Goal: Information Seeking & Learning: Learn about a topic

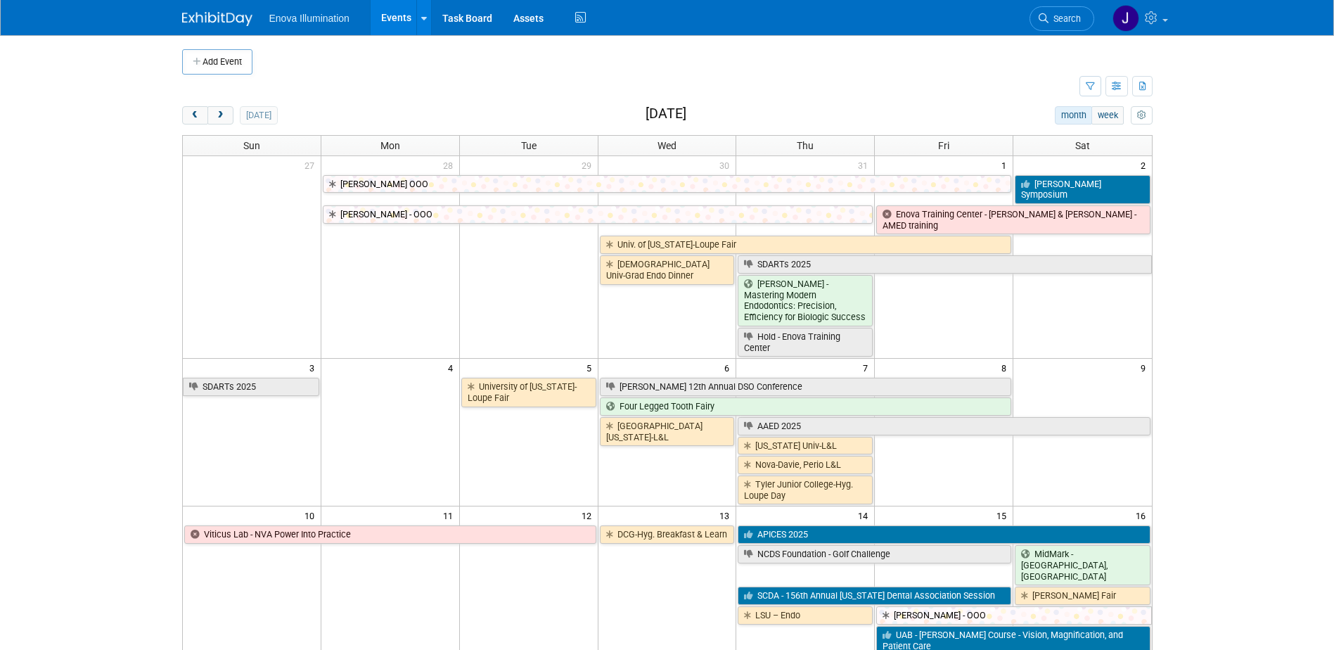
click at [1052, 12] on link "Search" at bounding box center [1061, 18] width 65 height 25
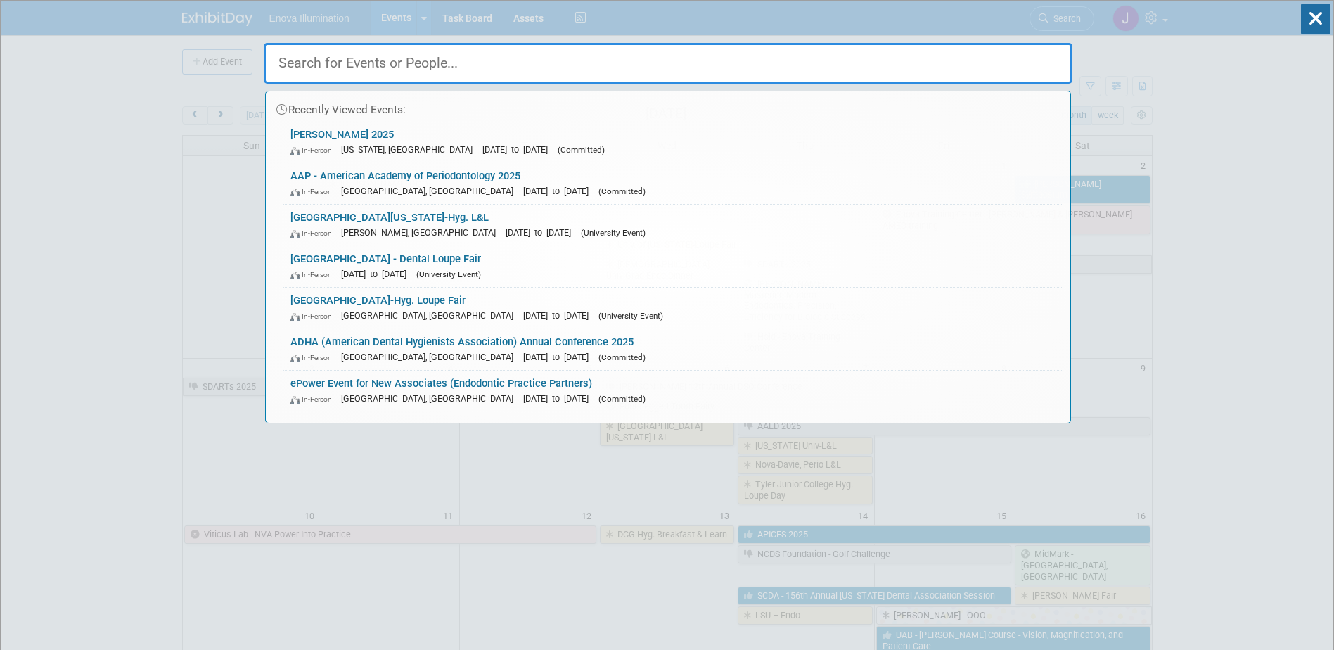
click at [966, 56] on input "text" at bounding box center [668, 63] width 809 height 41
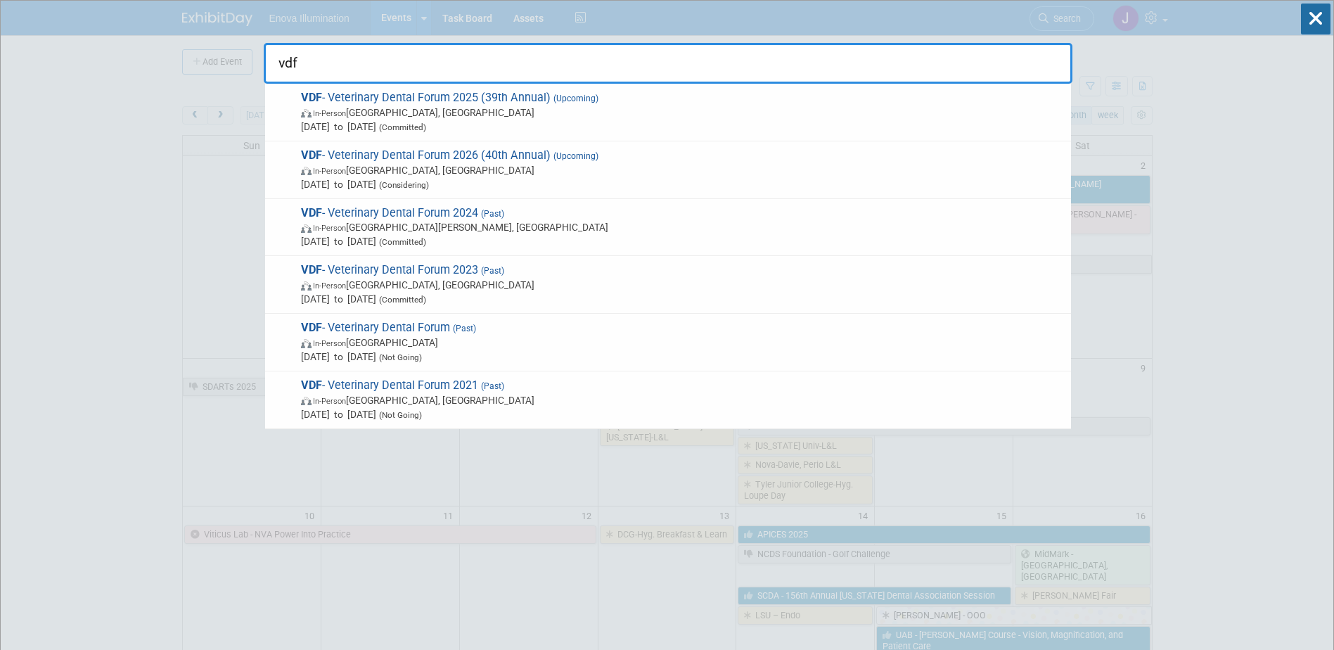
type input "vdf"
drag, startPoint x: 238, startPoint y: 56, endPoint x: 121, endPoint y: 54, distance: 116.7
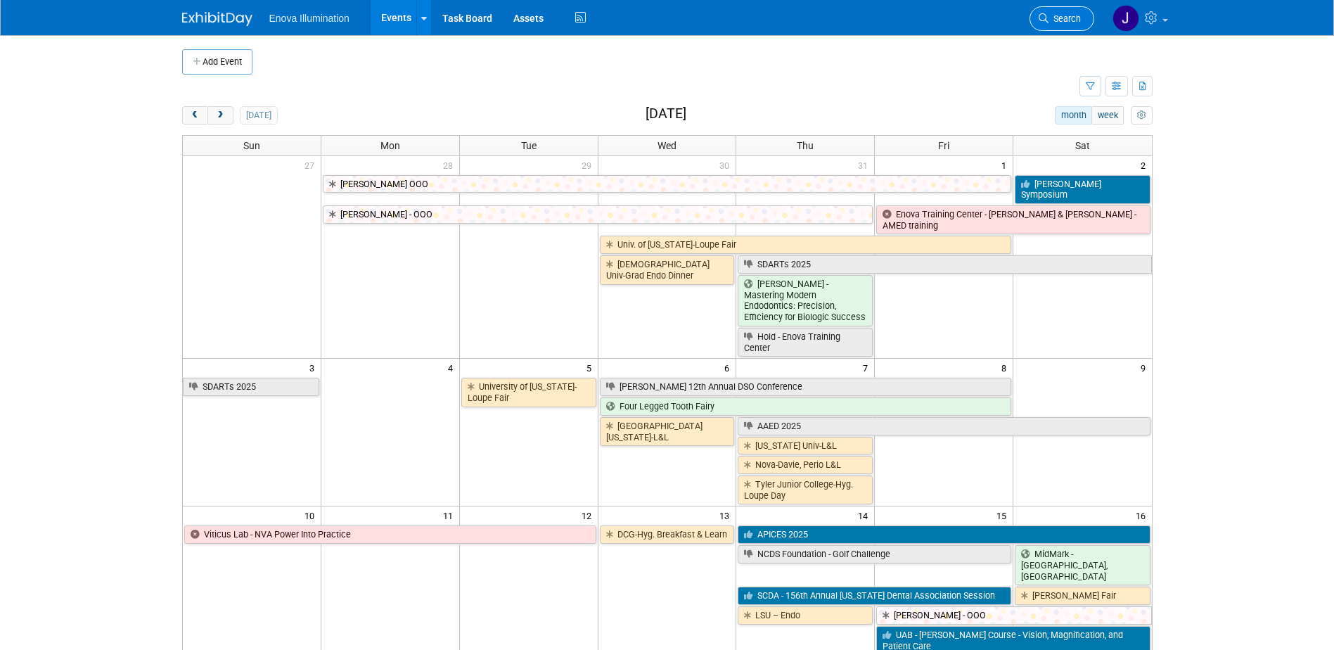
click at [1065, 20] on span "Search" at bounding box center [1064, 18] width 32 height 11
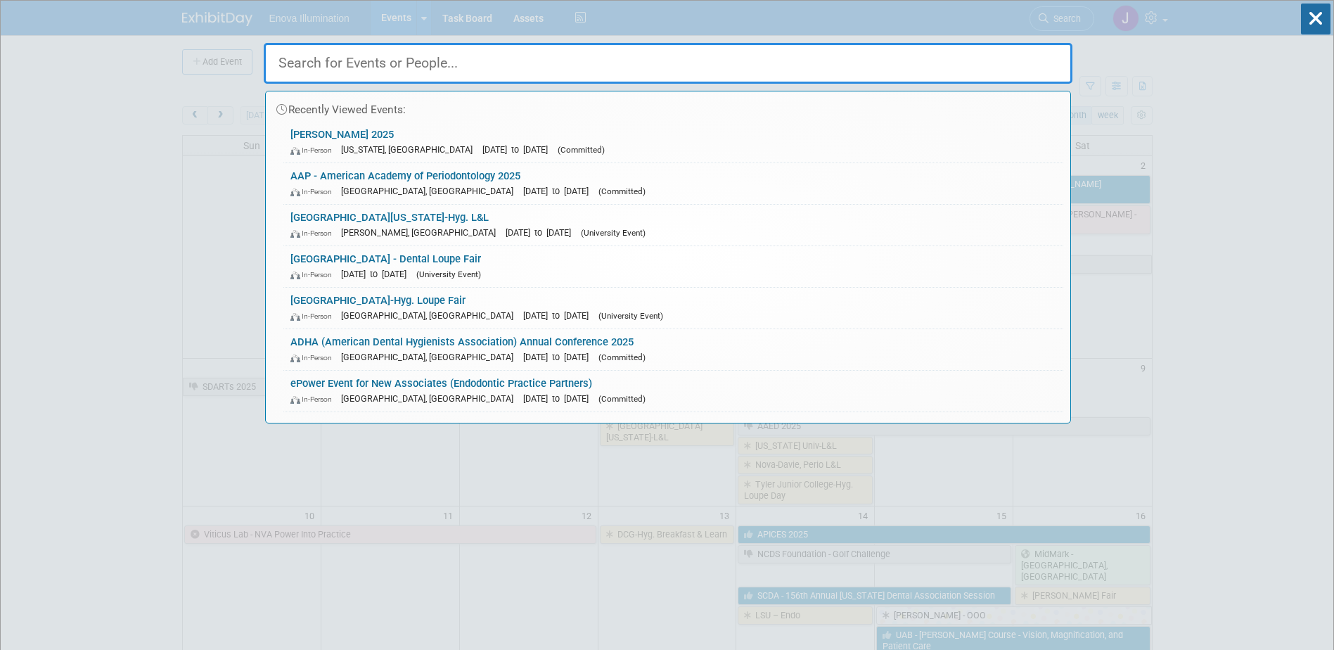
click at [834, 52] on input "text" at bounding box center [668, 63] width 809 height 41
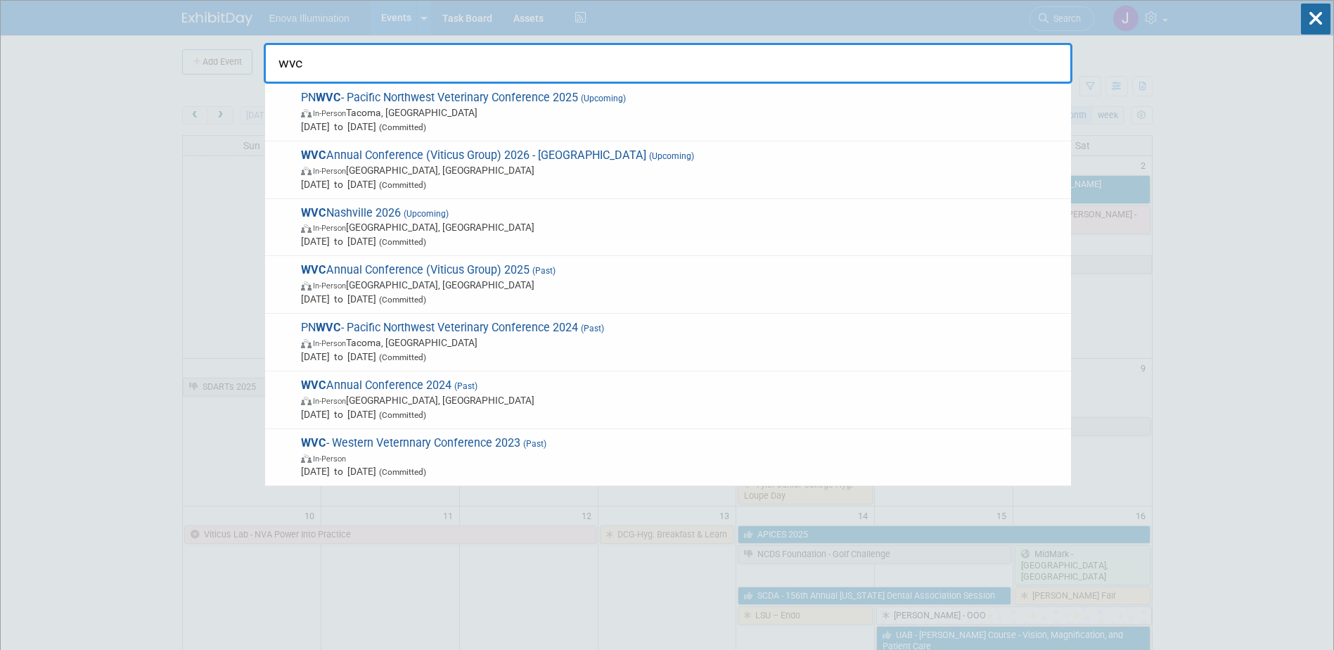
type input "wvc"
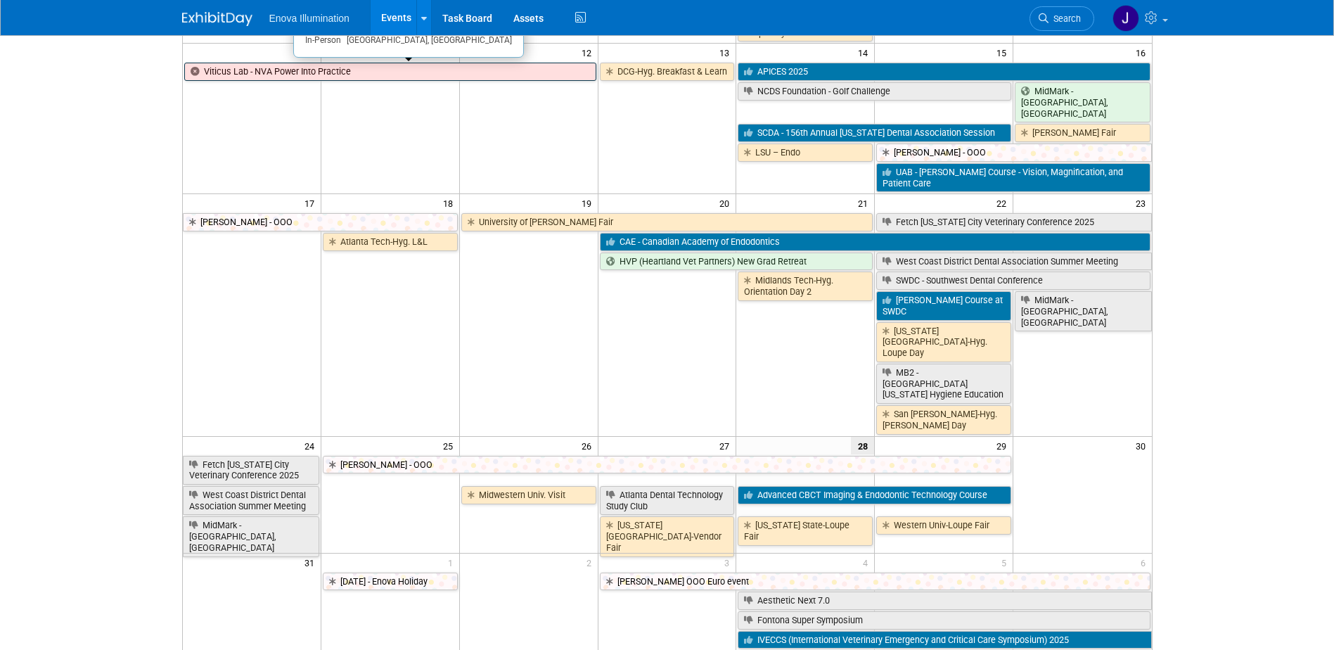
scroll to position [492, 0]
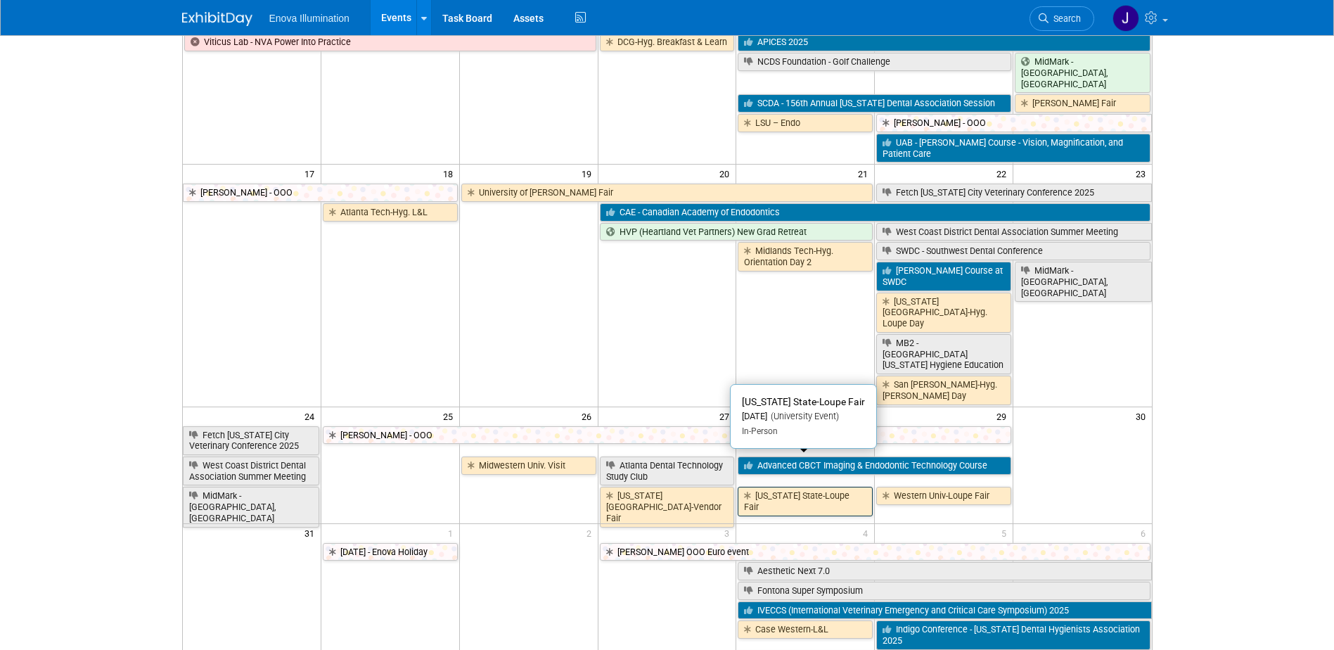
click at [845, 487] on link "[US_STATE] State-Loupe Fair" at bounding box center [805, 501] width 135 height 29
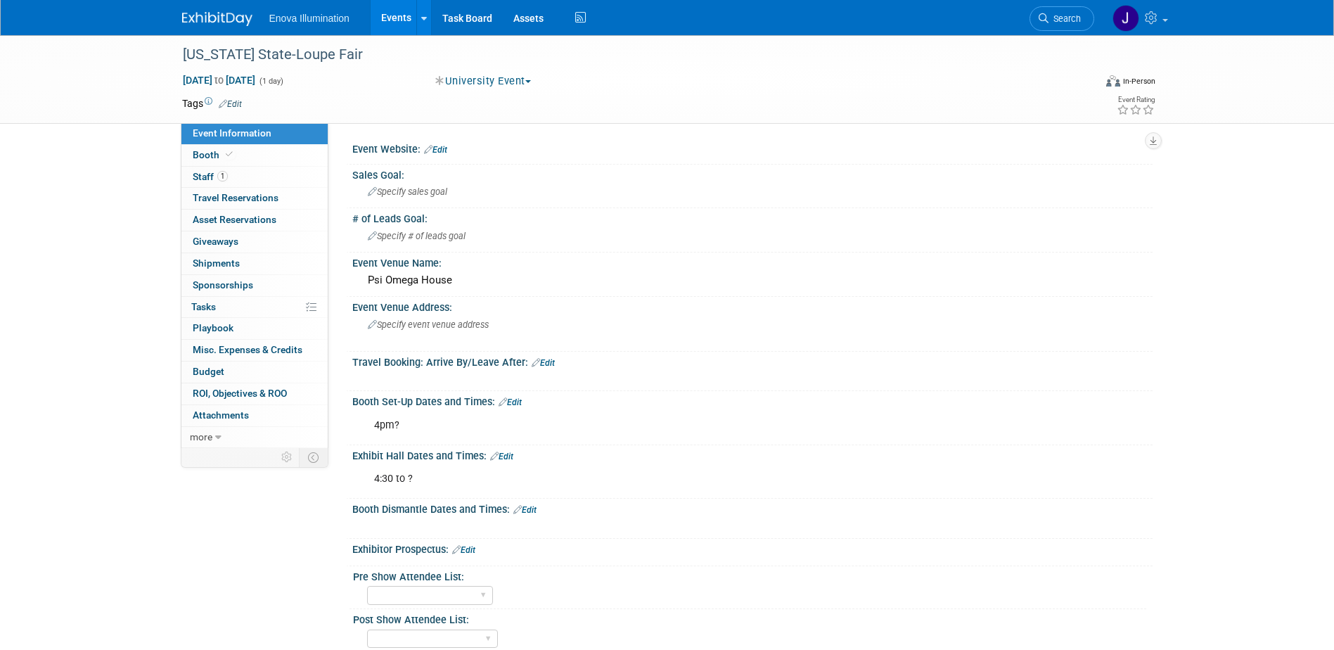
click at [236, 8] on link at bounding box center [225, 11] width 87 height 11
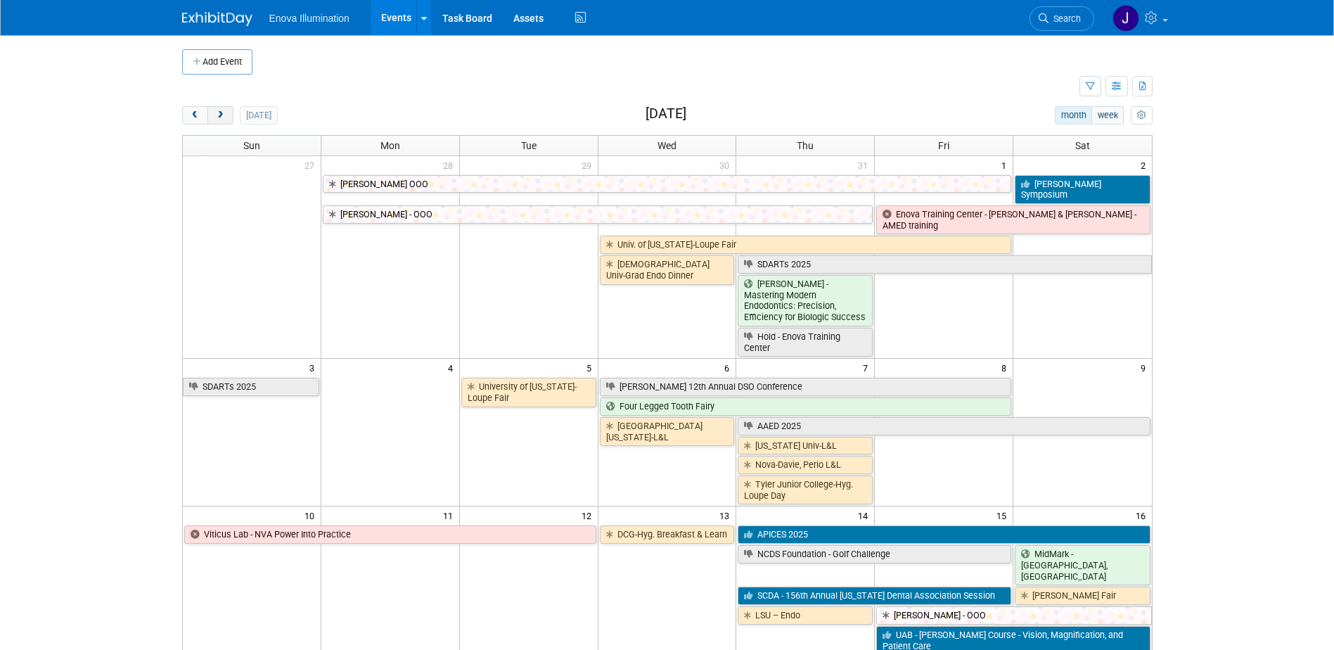
click at [217, 117] on span "next" at bounding box center [220, 115] width 11 height 9
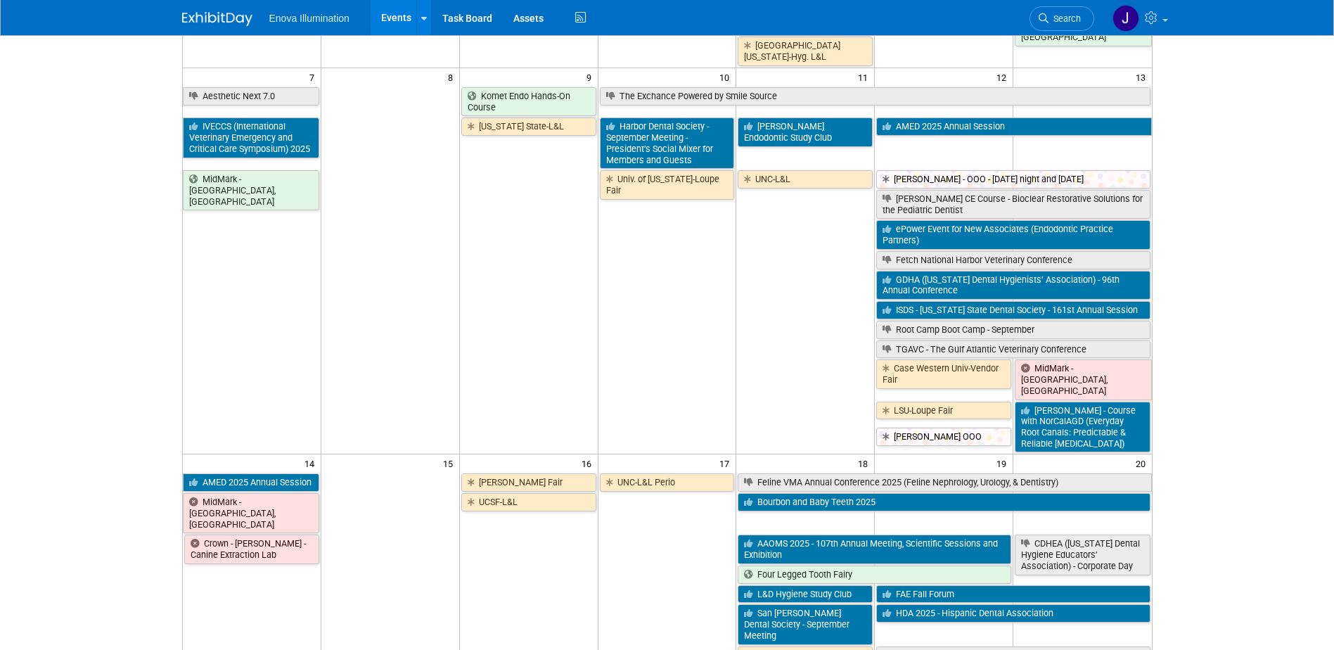
scroll to position [281, 0]
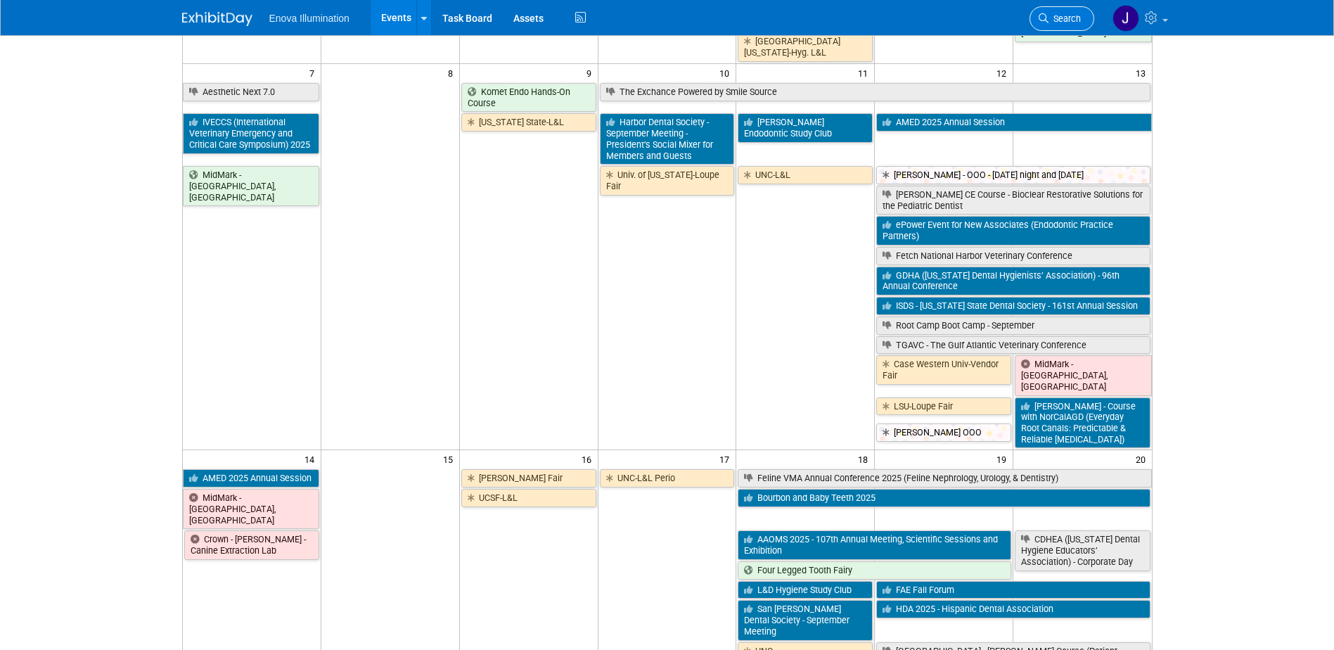
click at [1072, 18] on span "Search" at bounding box center [1064, 18] width 32 height 11
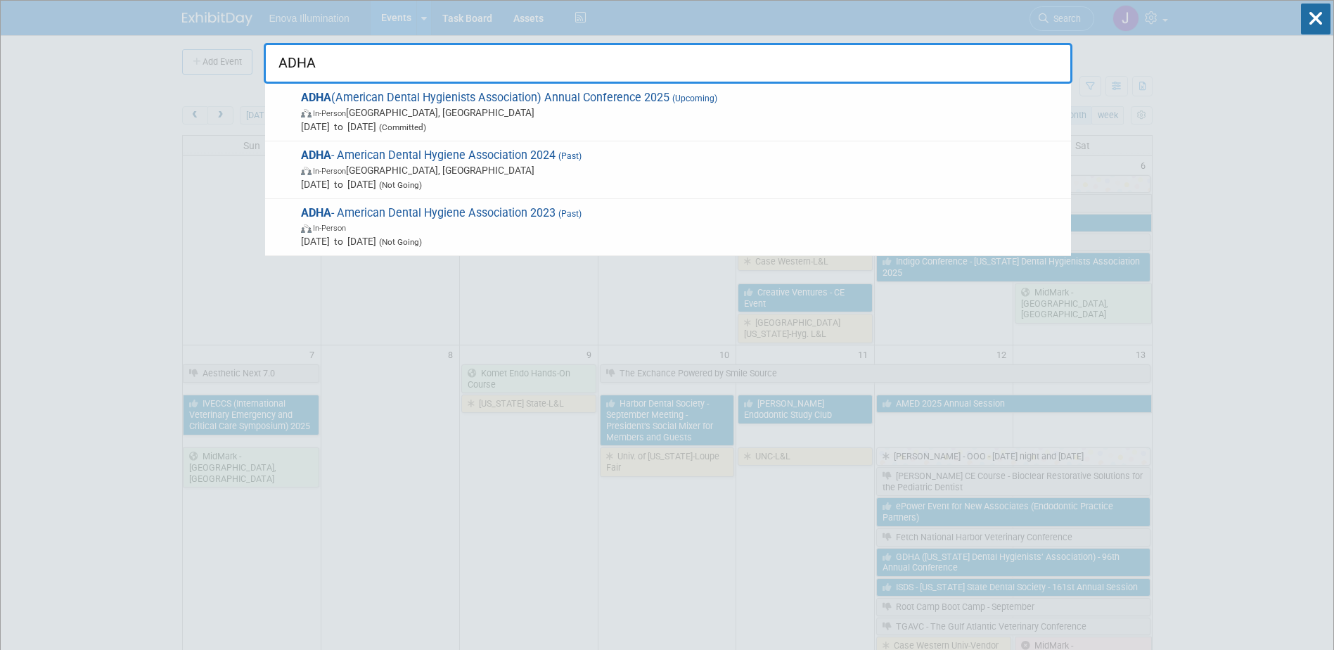
type input "ADHA"
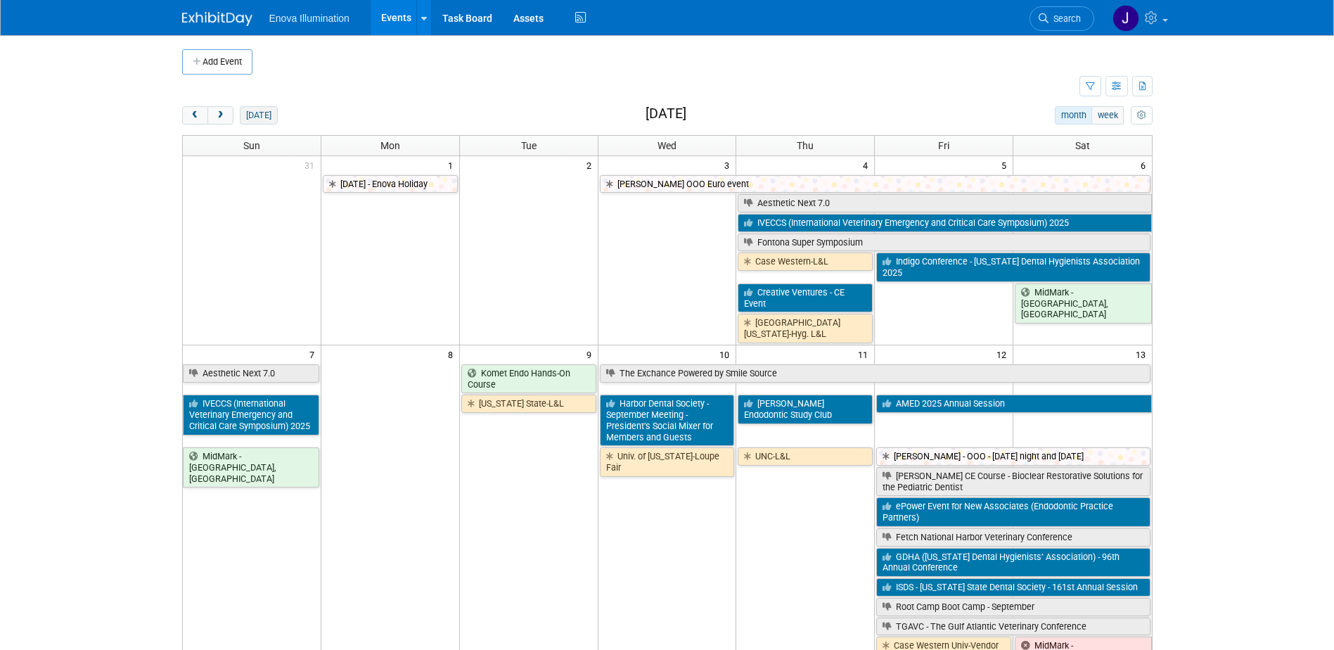
click at [261, 117] on button "today" at bounding box center [258, 115] width 37 height 18
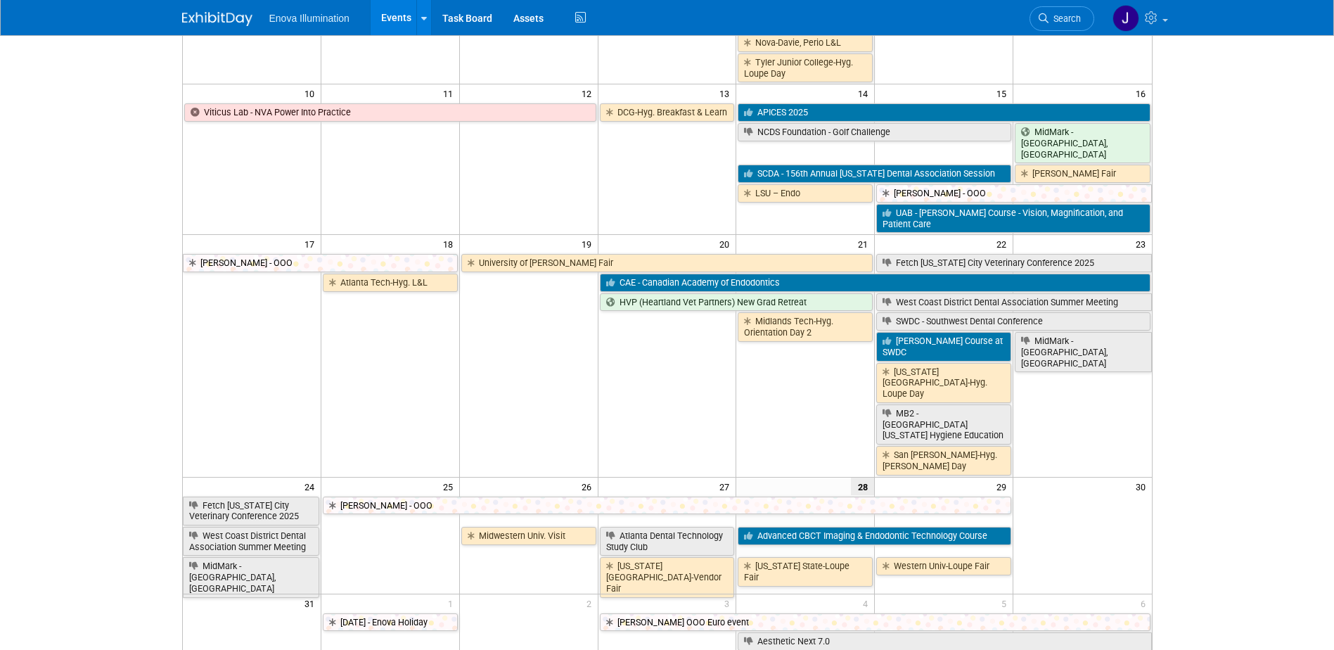
scroll to position [492, 0]
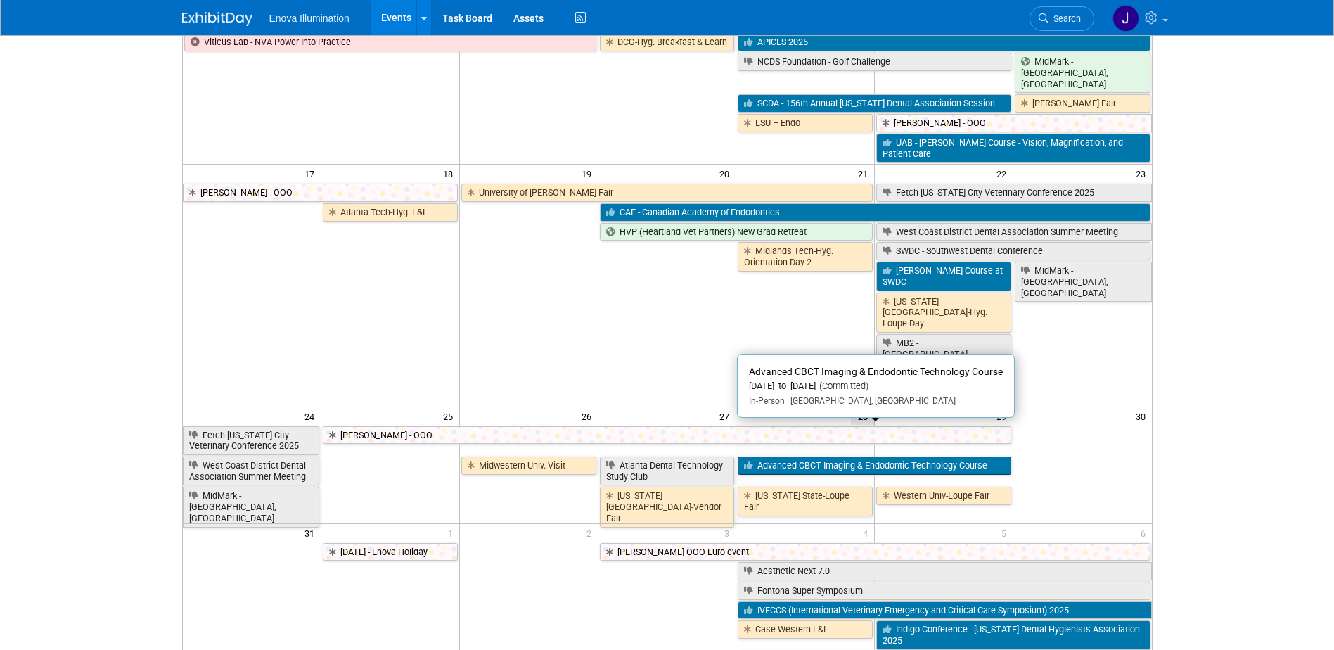
click at [790, 456] on link "Advanced CBCT Imaging & Endodontic Technology Course" at bounding box center [875, 465] width 274 height 18
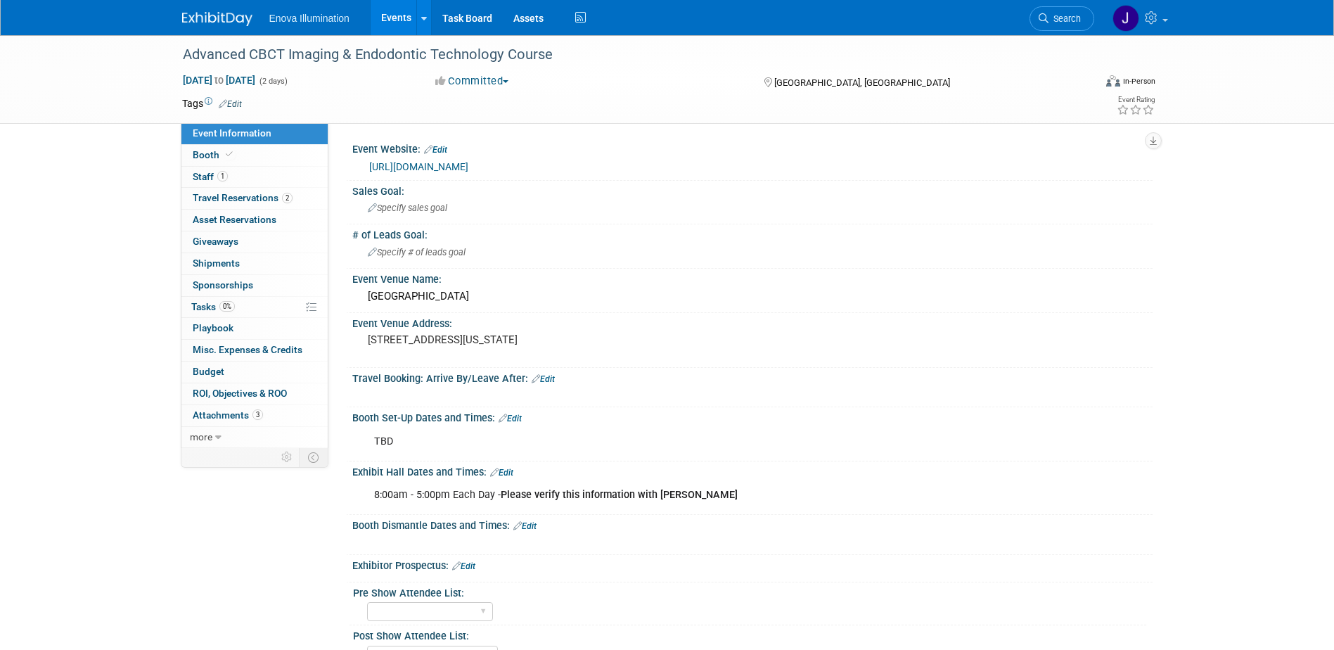
click at [1042, 21] on icon at bounding box center [1044, 18] width 10 height 10
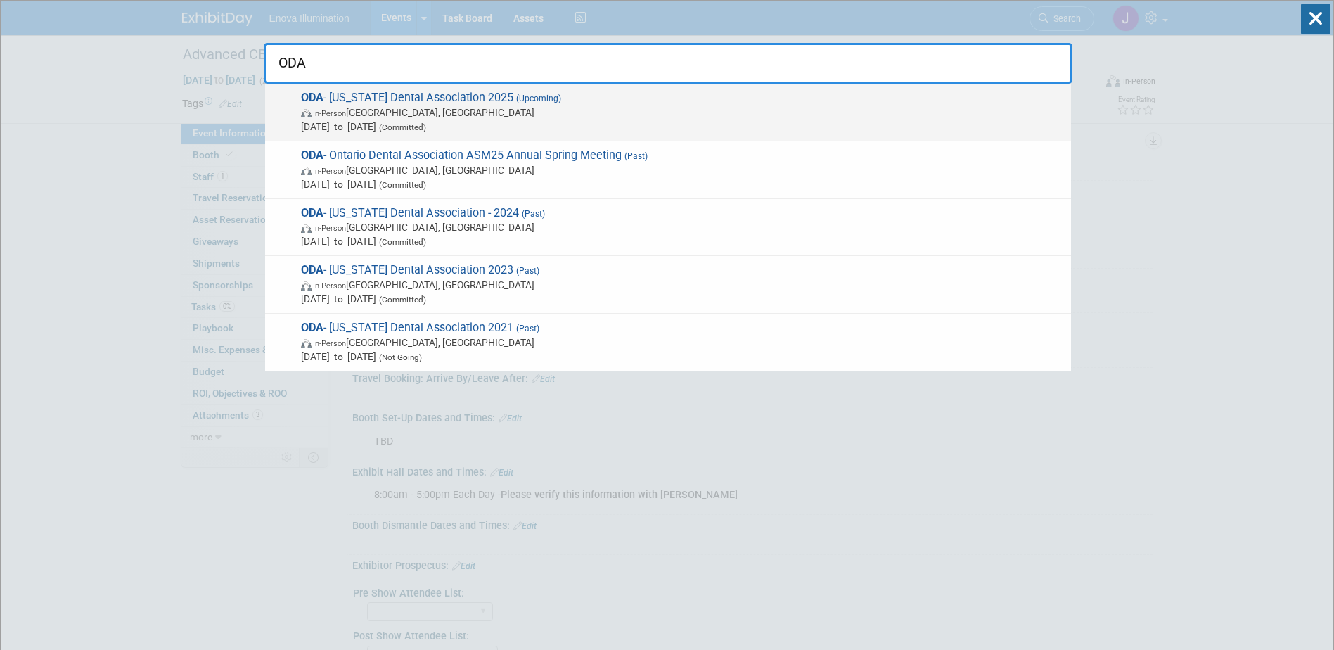
type input "ODA"
click at [359, 118] on span "In-Person Columbus, OH" at bounding box center [682, 112] width 763 height 14
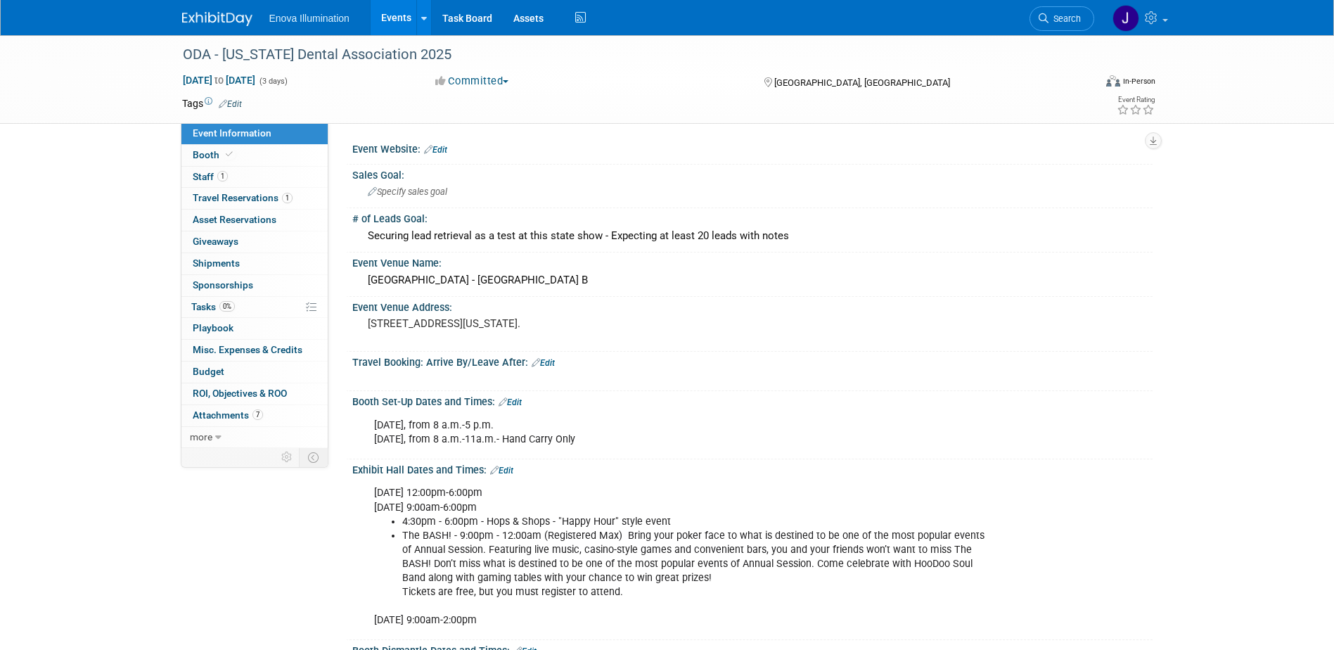
click at [222, 22] on img at bounding box center [217, 19] width 70 height 14
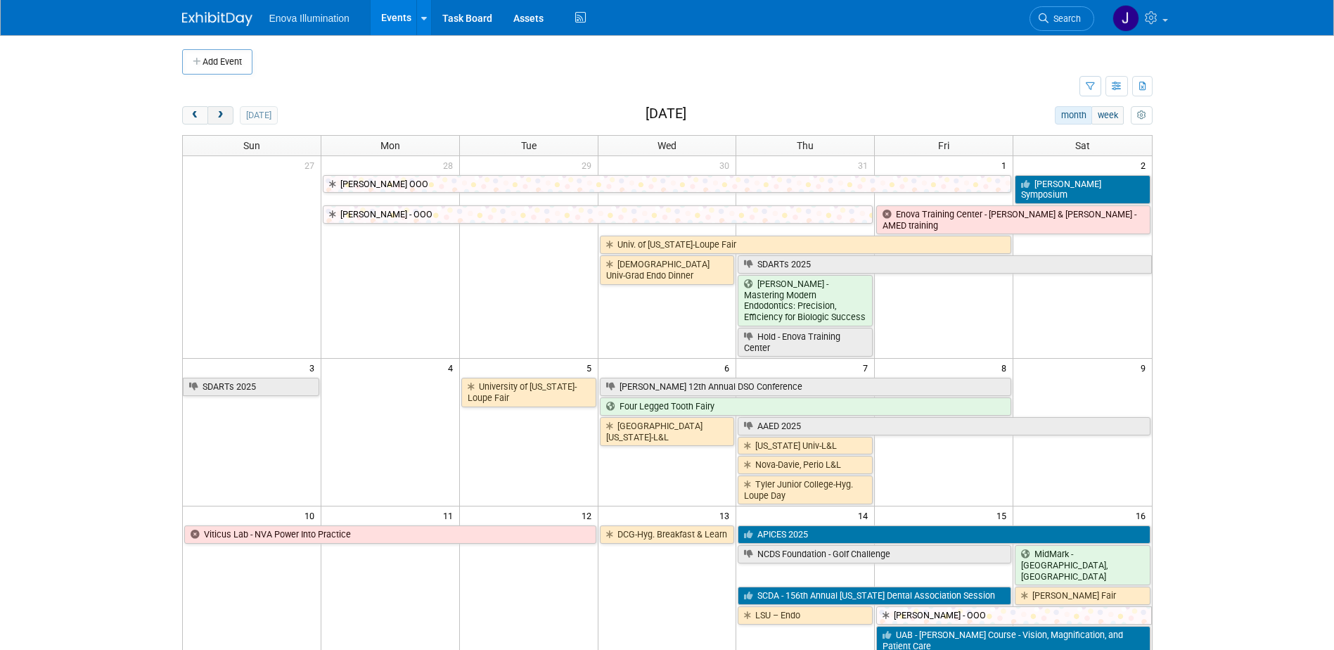
click at [215, 115] on span "next" at bounding box center [220, 115] width 11 height 9
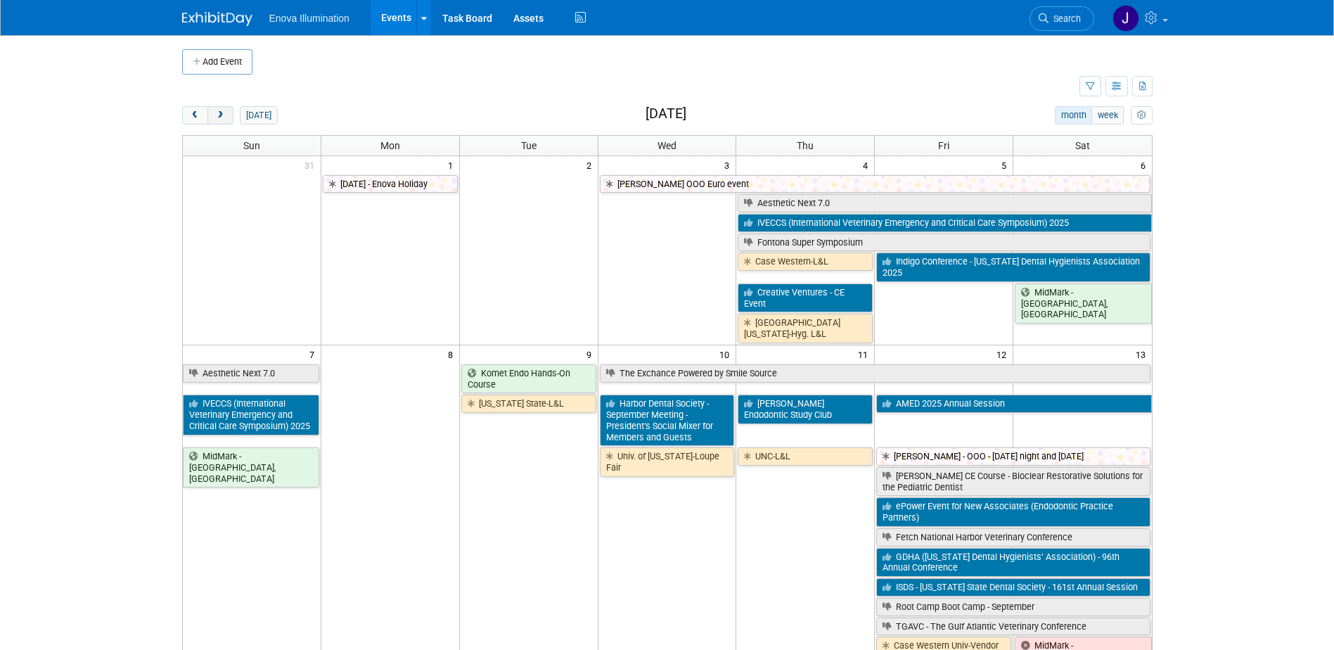
click at [215, 115] on span "next" at bounding box center [220, 115] width 11 height 9
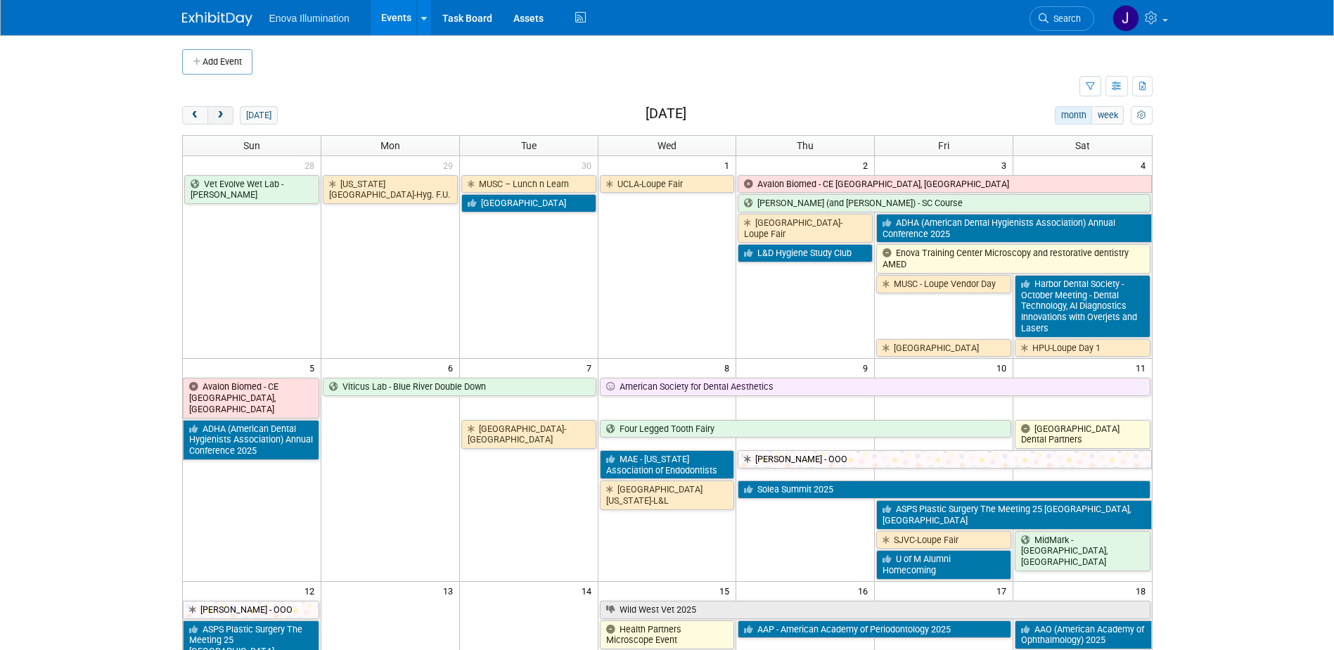
click at [229, 116] on button "next" at bounding box center [220, 115] width 26 height 18
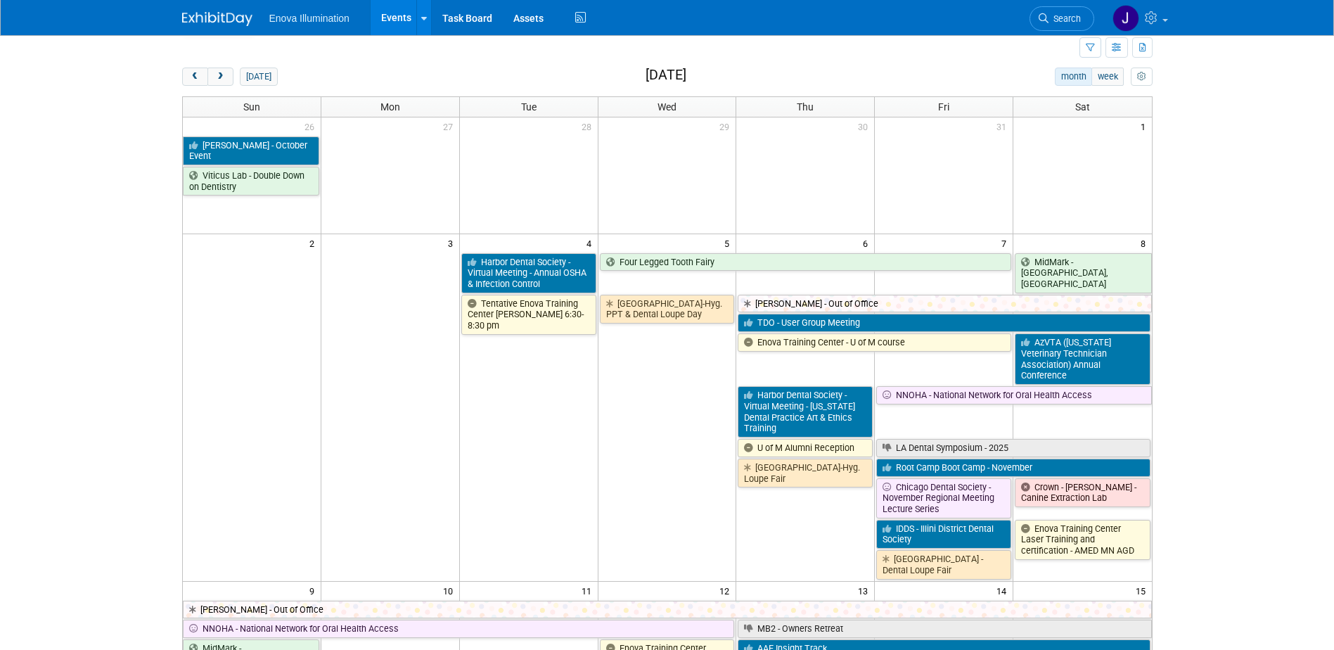
scroll to position [70, 0]
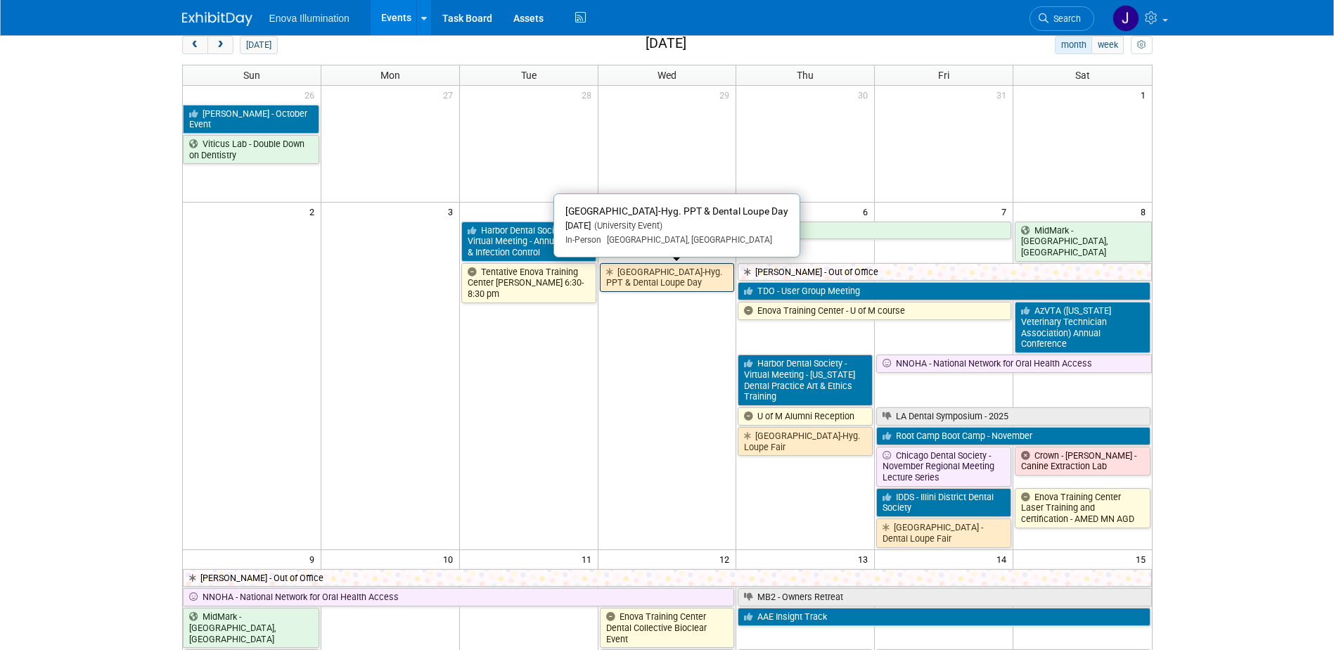
click at [652, 277] on link "[GEOGRAPHIC_DATA]-Hyg. PPT & Dental Loupe Day" at bounding box center [667, 277] width 135 height 29
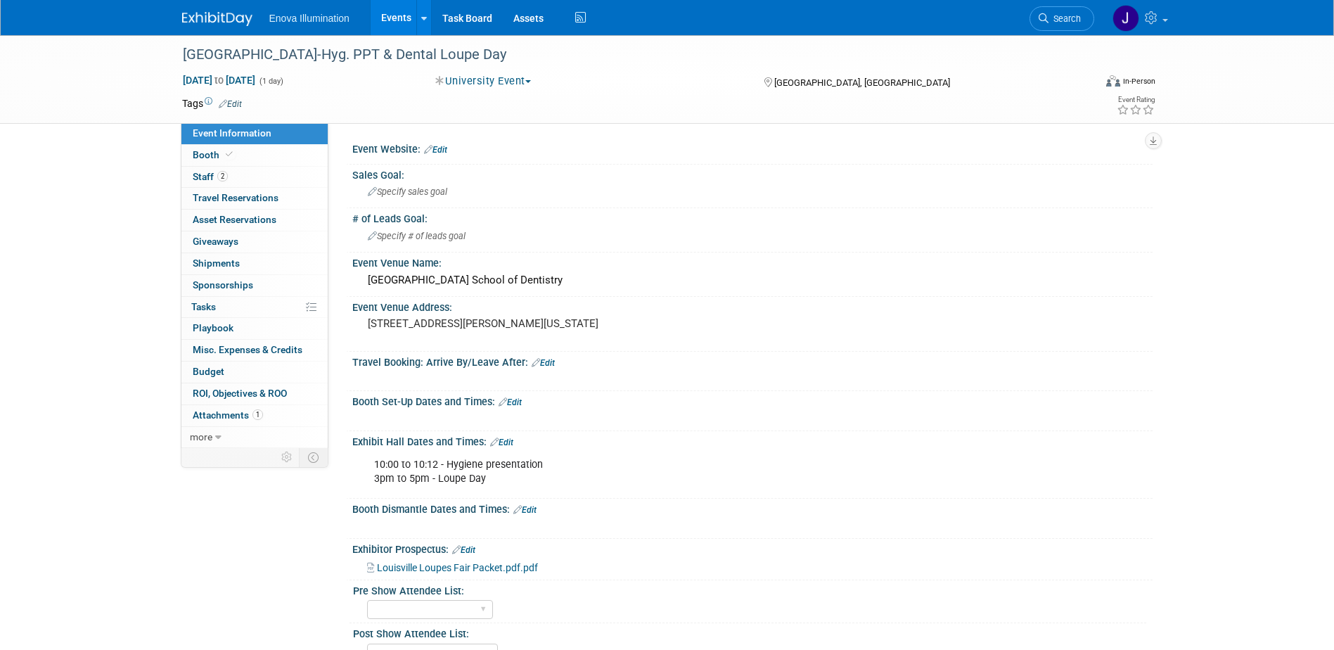
click at [216, 27] on div "Enova Illumination Events Add Event Bulk Upload Events Shareable Event Boards R…" at bounding box center [667, 17] width 970 height 35
